Goal: Transaction & Acquisition: Purchase product/service

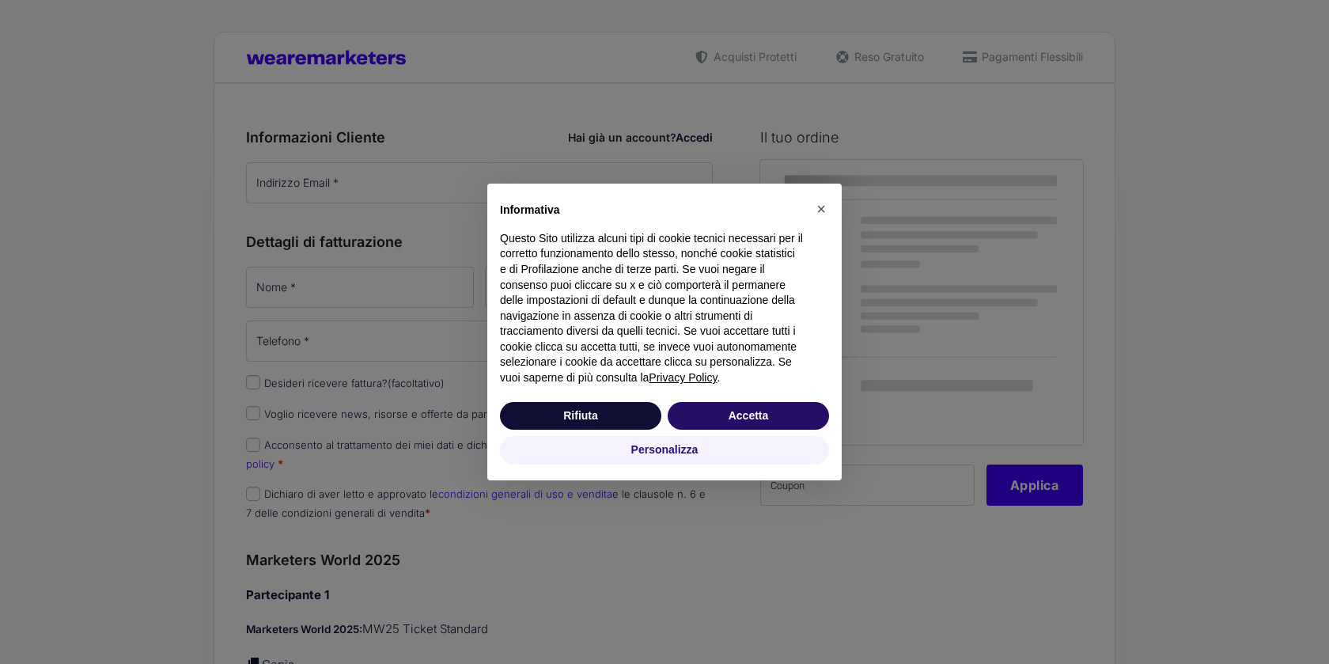
click at [733, 424] on button "Accetta" at bounding box center [748, 416] width 161 height 28
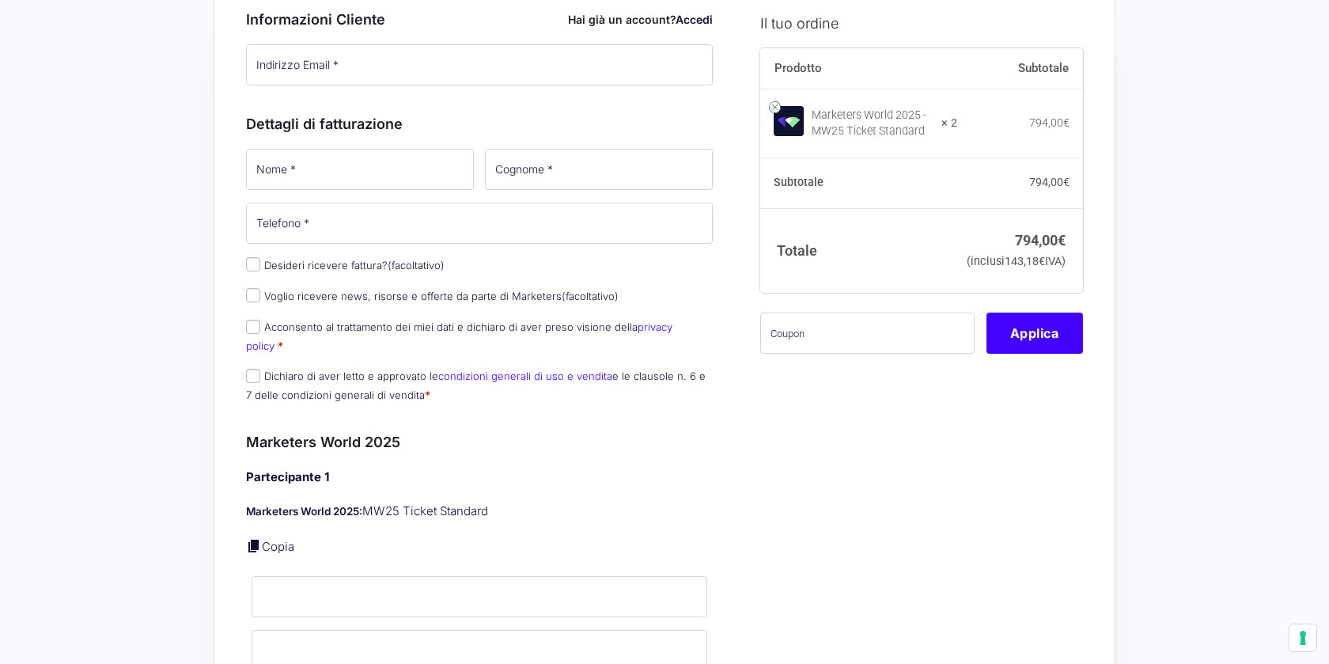
scroll to position [104, 0]
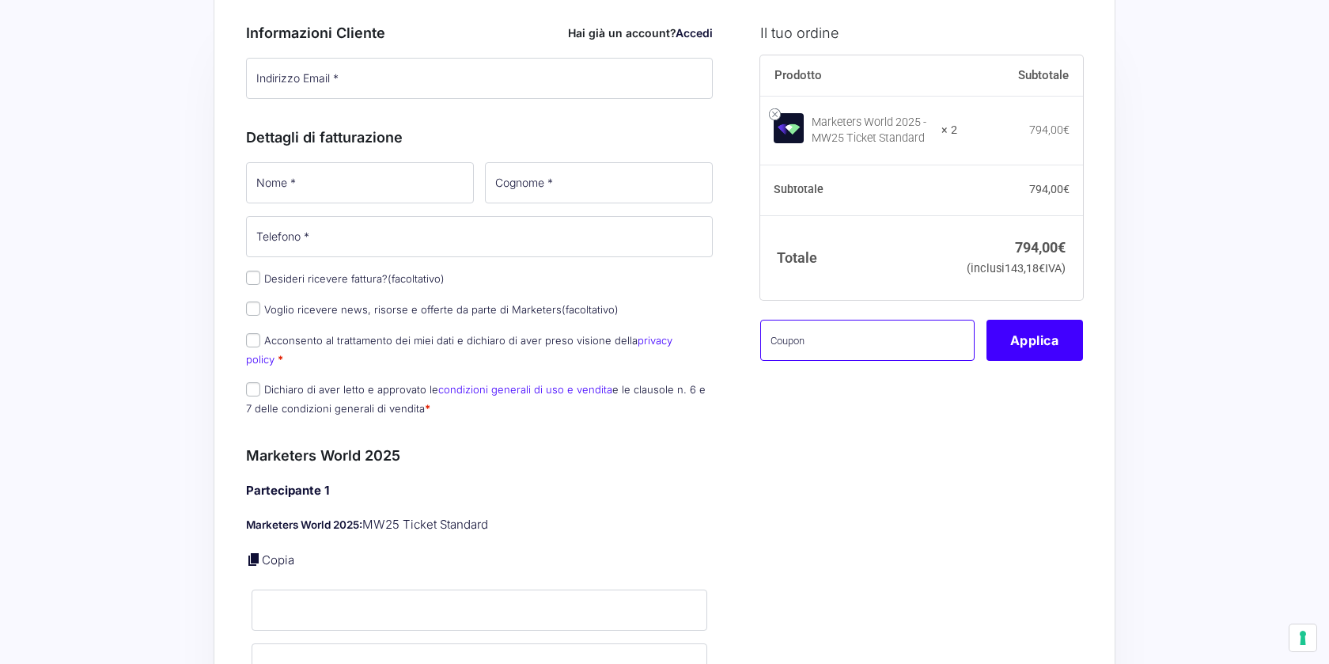
click at [824, 361] on input "text" at bounding box center [867, 340] width 214 height 41
paste input "MW25familypremium"
type input "MW25familypremium"
click at [1000, 361] on button "Applica" at bounding box center [1035, 340] width 97 height 41
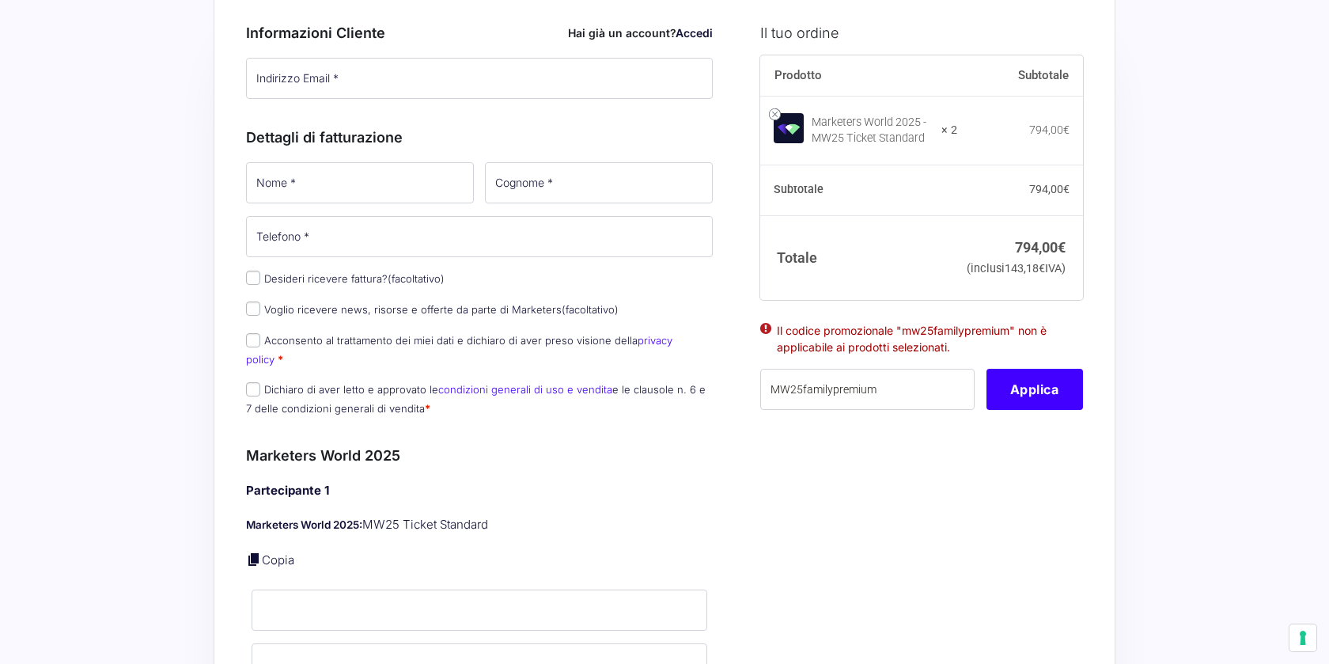
click at [957, 131] on strong "× 2" at bounding box center [950, 131] width 16 height 16
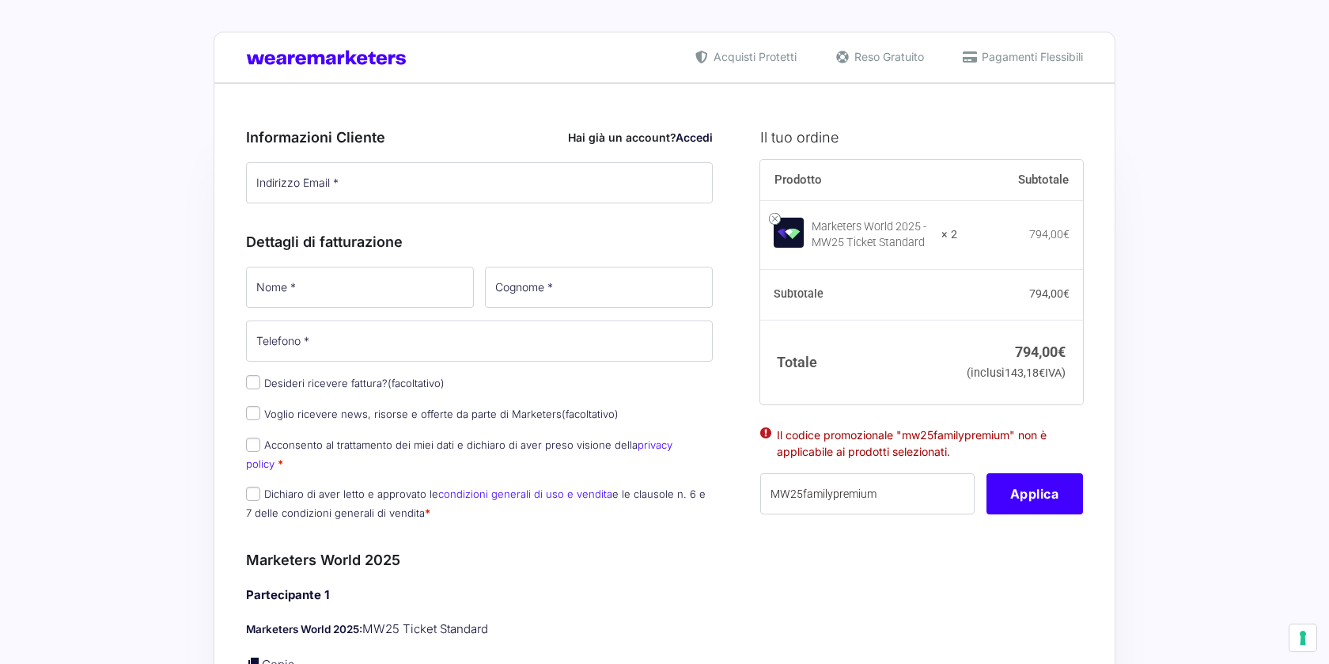
scroll to position [0, 0]
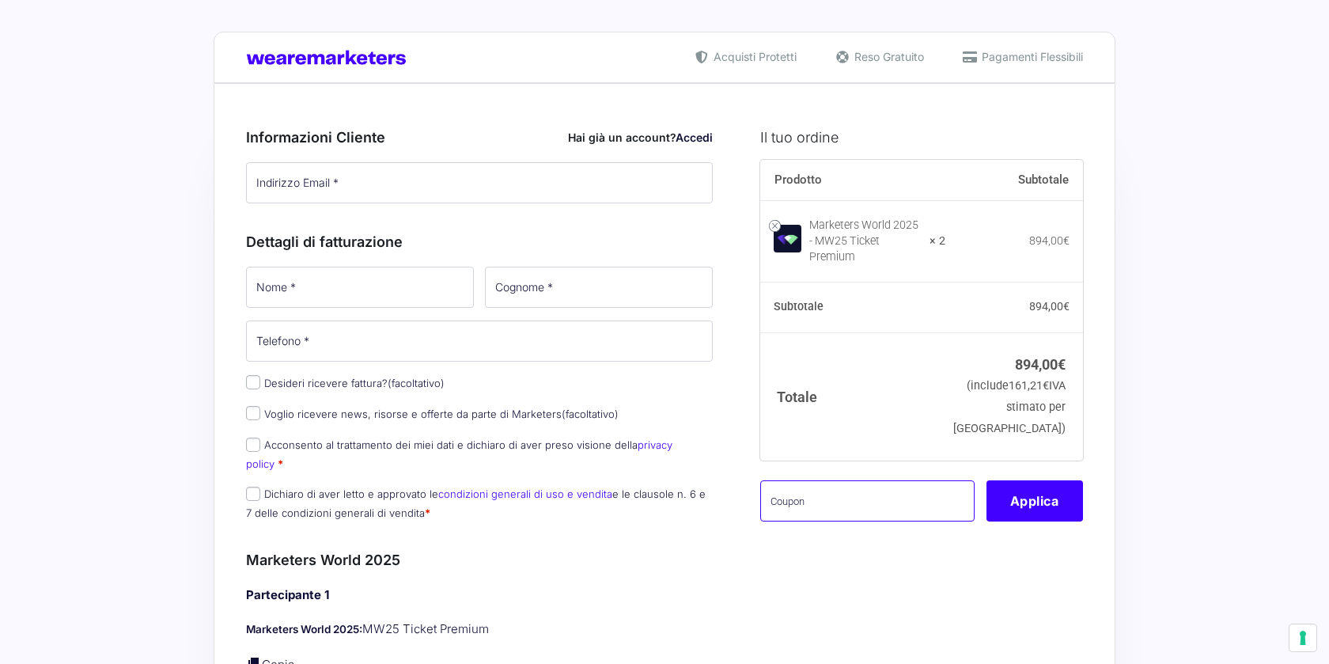
click at [887, 480] on input "text" at bounding box center [867, 500] width 214 height 41
paste input "MW25familypremium"
type input "MW25familypremium"
click at [1033, 499] on button "Applica" at bounding box center [1035, 500] width 97 height 41
click at [906, 480] on input "text" at bounding box center [867, 500] width 214 height 41
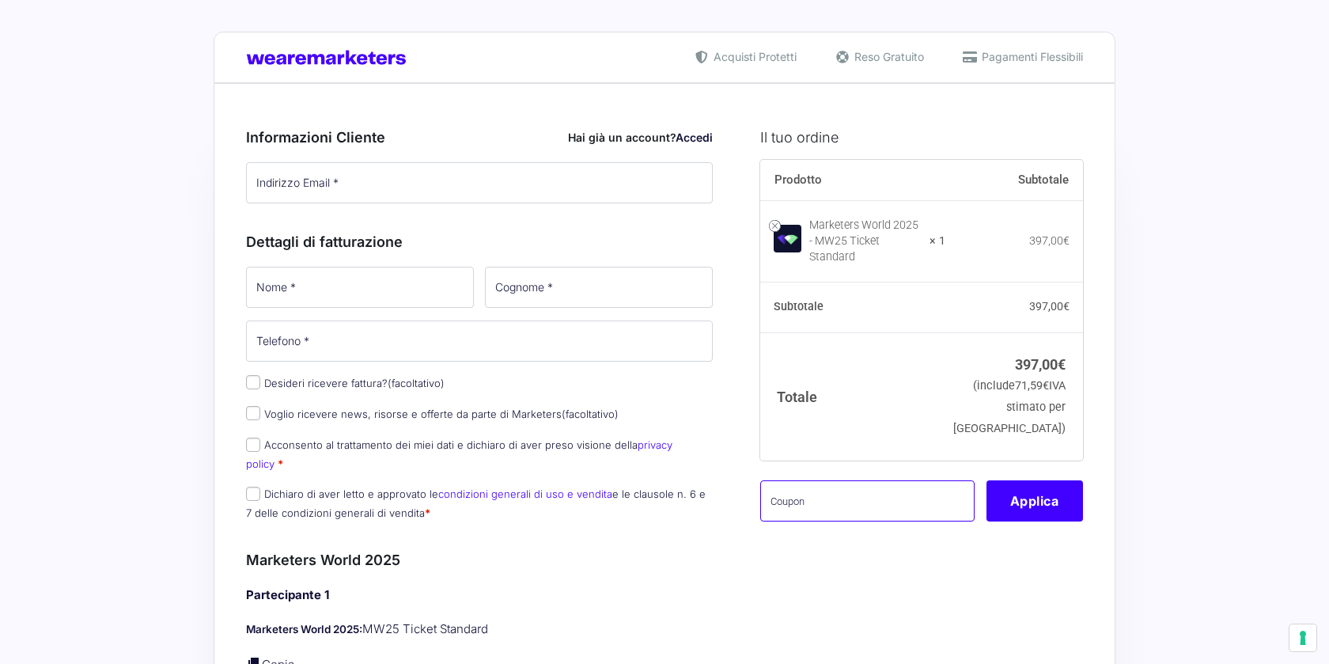
paste input "MW25familypremium"
type input "MW25familypremium"
click at [1043, 498] on button "Applica" at bounding box center [1035, 500] width 97 height 41
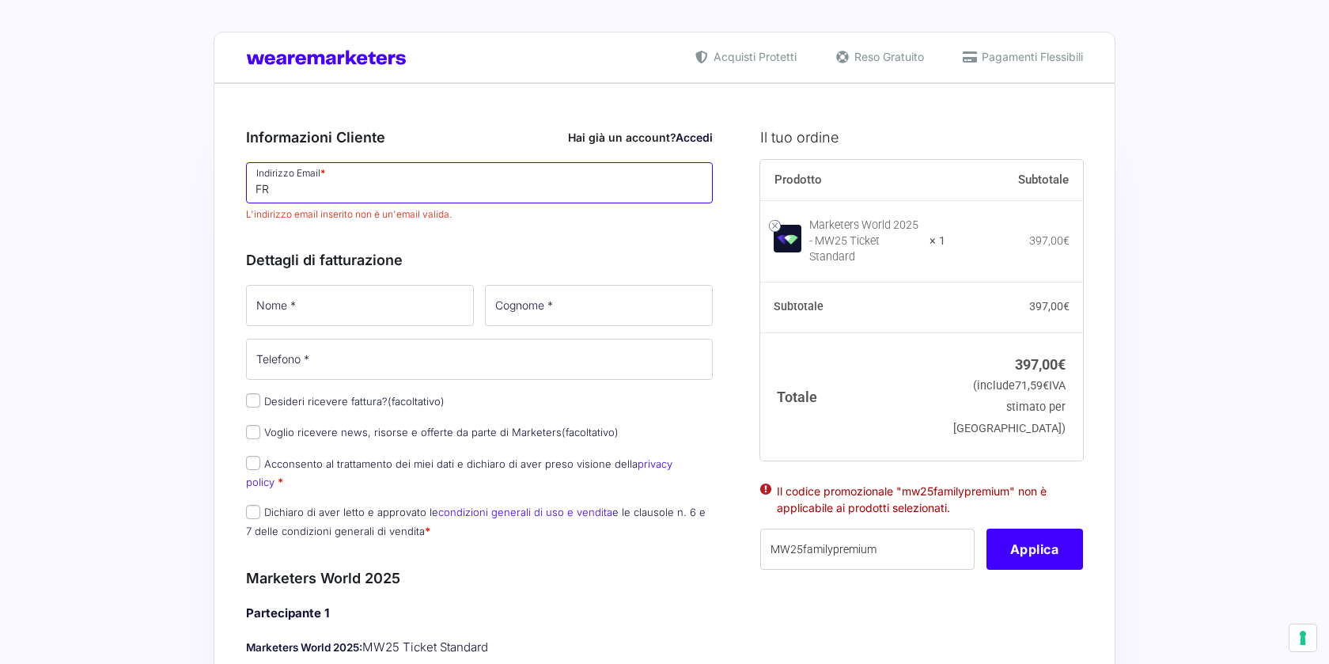
type input "F"
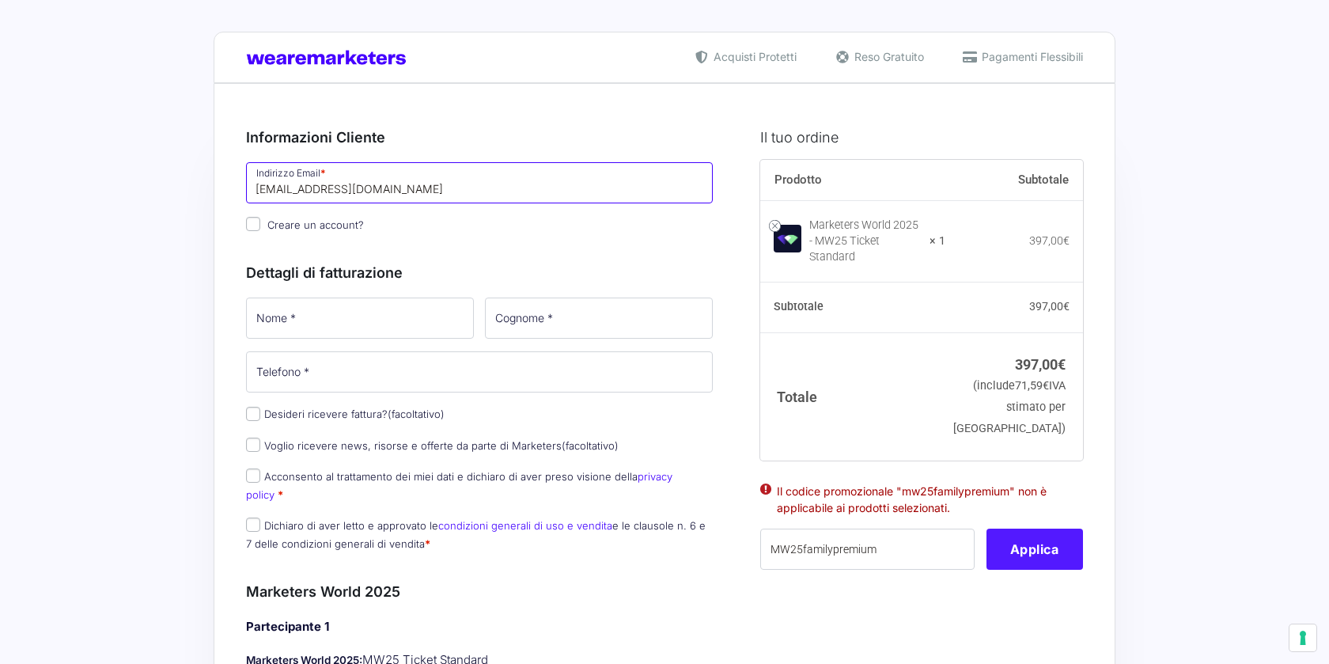
type input "[EMAIL_ADDRESS][DOMAIN_NAME]"
click at [1019, 542] on button "Applica" at bounding box center [1035, 549] width 97 height 41
click at [1015, 547] on button "Applica" at bounding box center [1035, 549] width 97 height 41
click at [1016, 534] on button "Applica" at bounding box center [1035, 549] width 97 height 41
click at [1016, 538] on button "Applica" at bounding box center [1035, 549] width 97 height 41
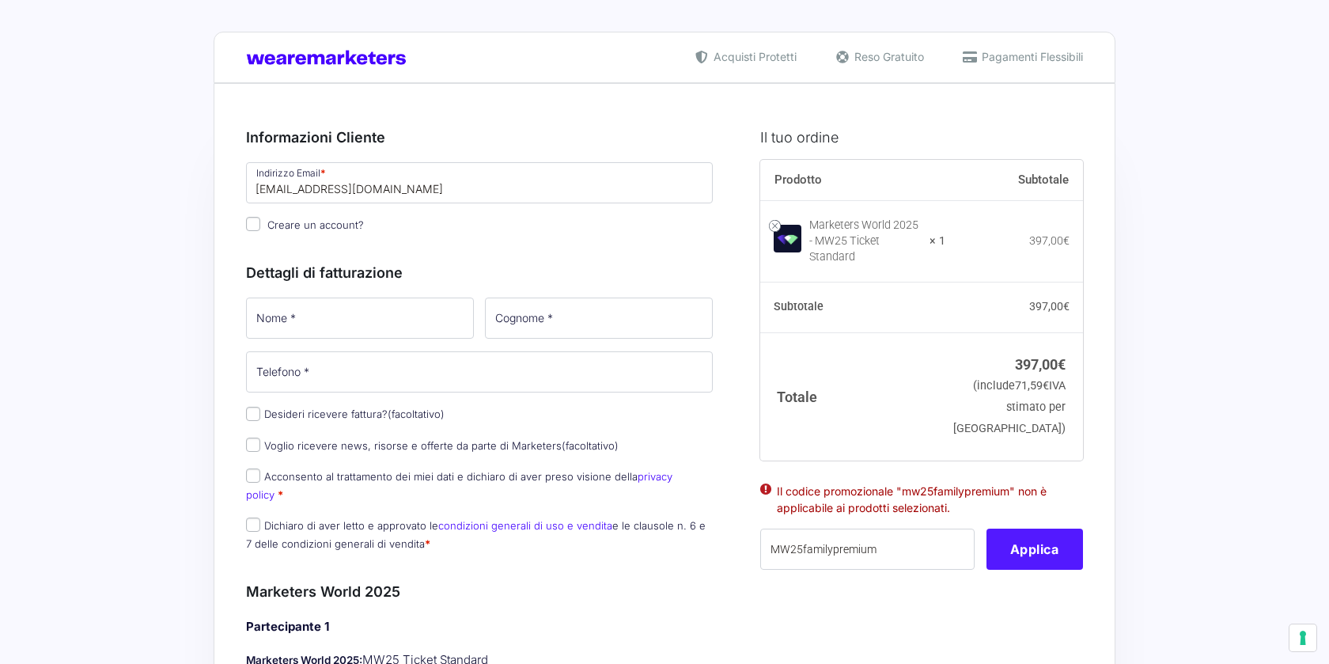
click at [1016, 536] on button "Applica" at bounding box center [1035, 549] width 97 height 41
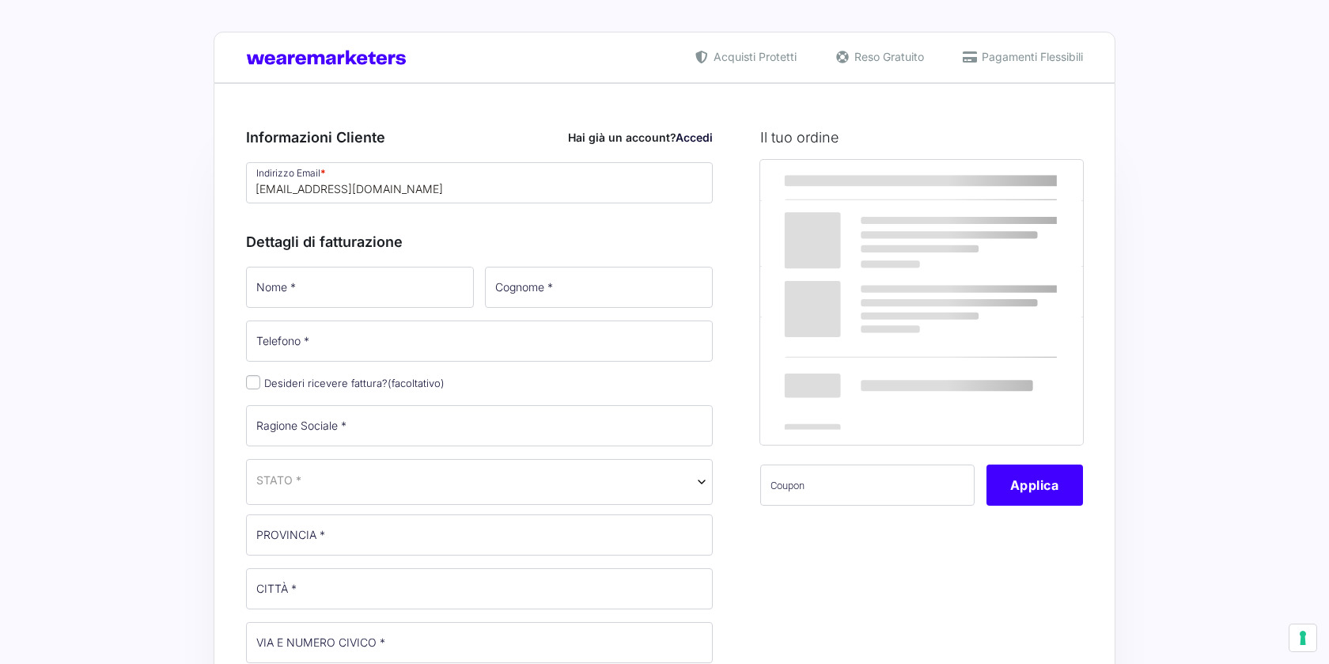
select select
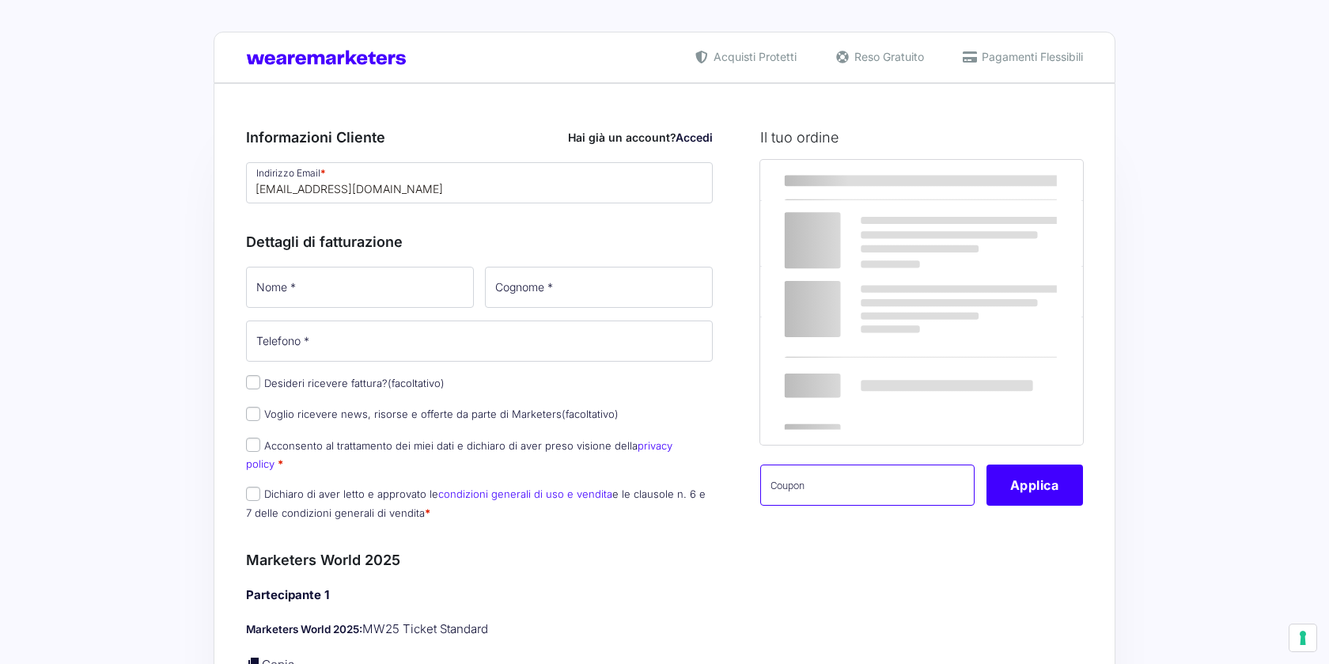
click at [819, 491] on input "text" at bounding box center [867, 484] width 214 height 41
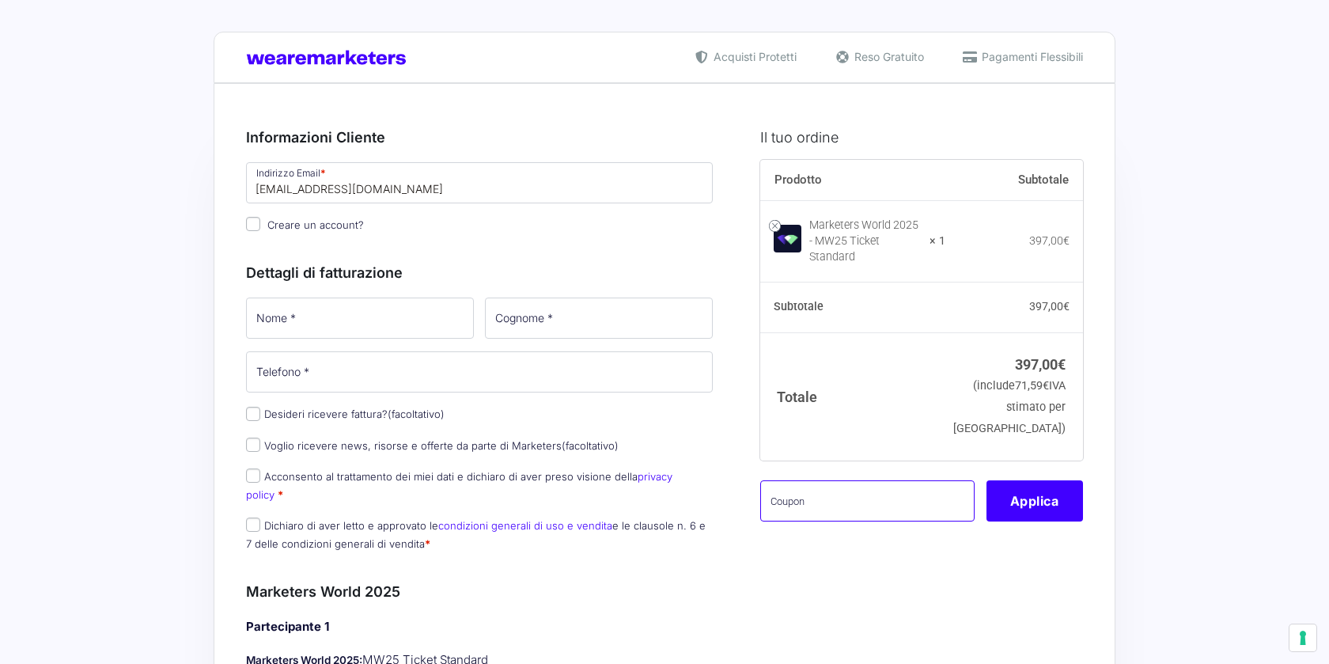
paste input "MW25familypremium"
type input "MW25familypremium"
click at [1040, 489] on button "Applica" at bounding box center [1035, 500] width 97 height 41
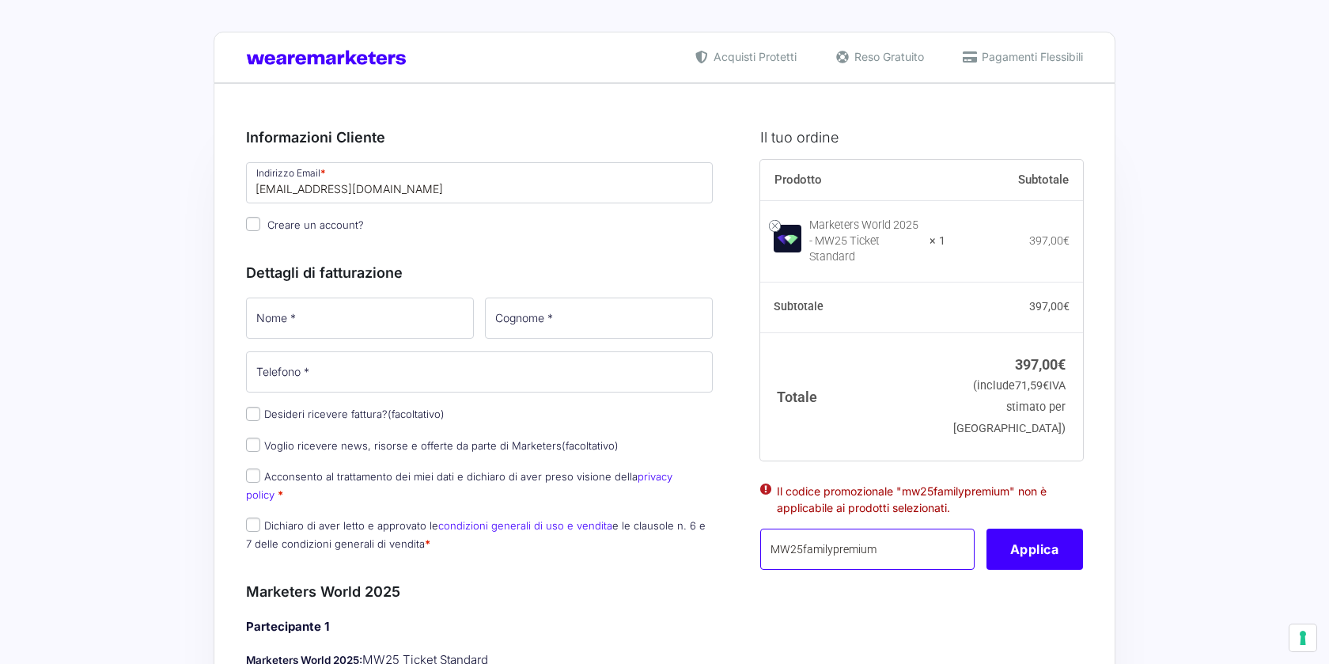
drag, startPoint x: 889, startPoint y: 540, endPoint x: 733, endPoint y: 517, distance: 156.9
drag, startPoint x: 1108, startPoint y: 6, endPoint x: 1228, endPoint y: 89, distance: 146.2
